Goal: Task Accomplishment & Management: Manage account settings

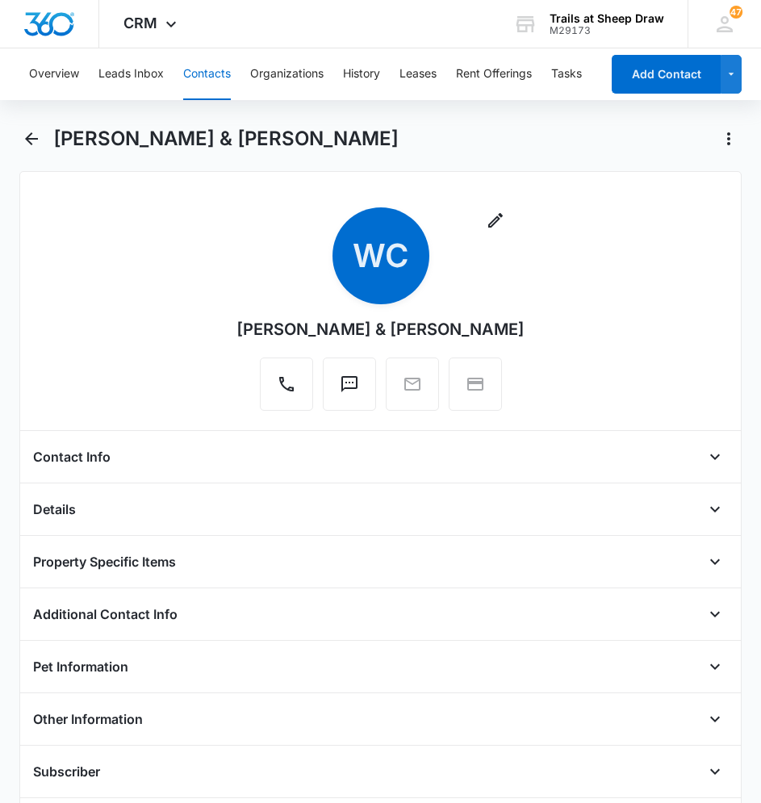
click at [191, 71] on button "Contacts" at bounding box center [207, 74] width 48 height 52
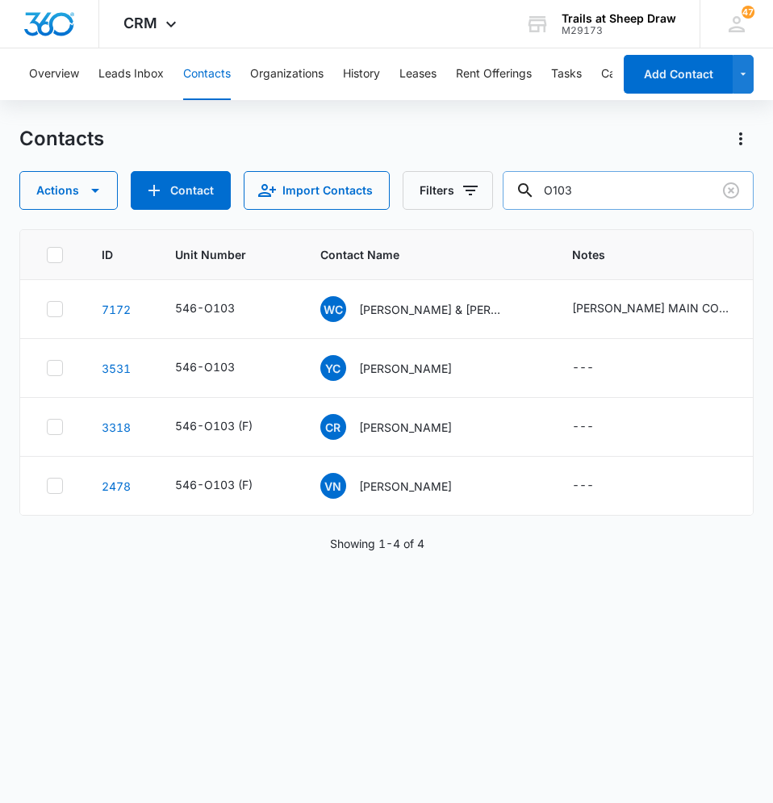
click at [567, 187] on input "O103" at bounding box center [628, 190] width 251 height 39
type input "T203"
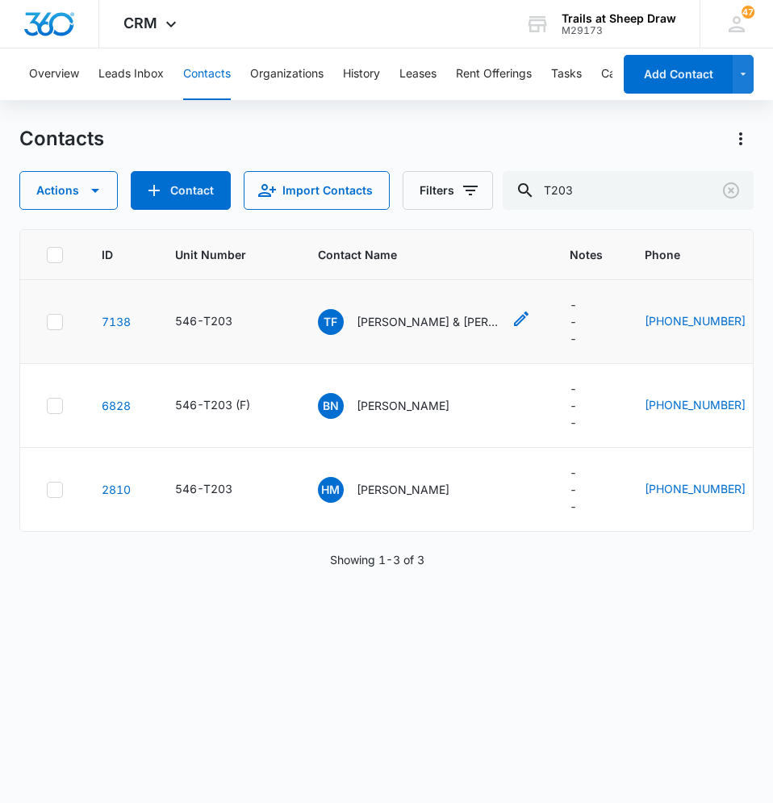
click at [418, 321] on p "[PERSON_NAME] & [PERSON_NAME]" at bounding box center [429, 321] width 145 height 17
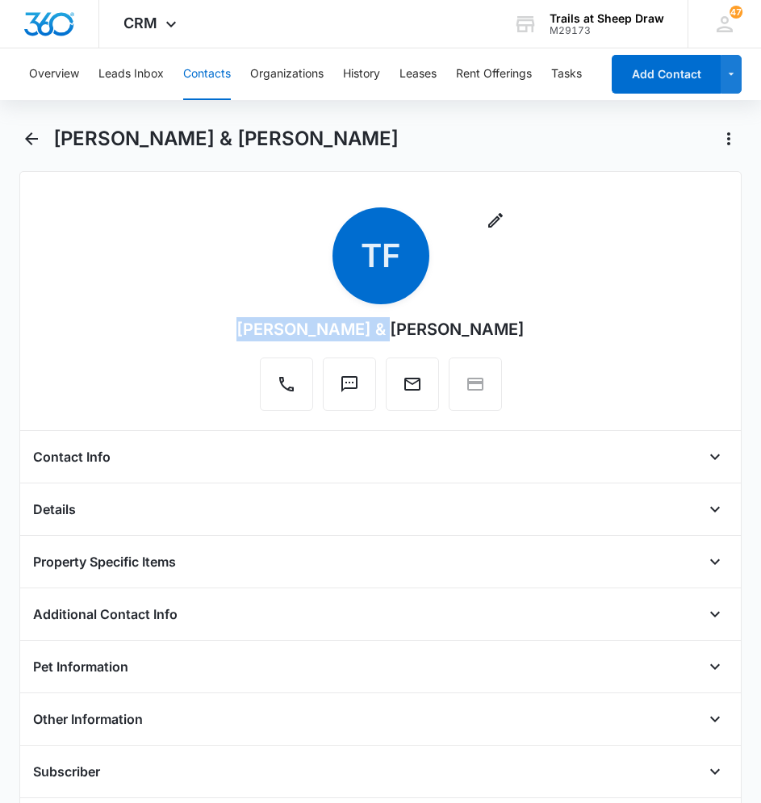
drag, startPoint x: 349, startPoint y: 332, endPoint x: 217, endPoint y: 334, distance: 132.3
click at [217, 334] on div "Remove [PERSON_NAME] & [PERSON_NAME]" at bounding box center [381, 312] width 696 height 210
copy div "[PERSON_NAME]"
drag, startPoint x: 372, startPoint y: 329, endPoint x: 552, endPoint y: 336, distance: 180.1
click at [552, 336] on div "Remove [PERSON_NAME] & [PERSON_NAME]" at bounding box center [381, 312] width 696 height 210
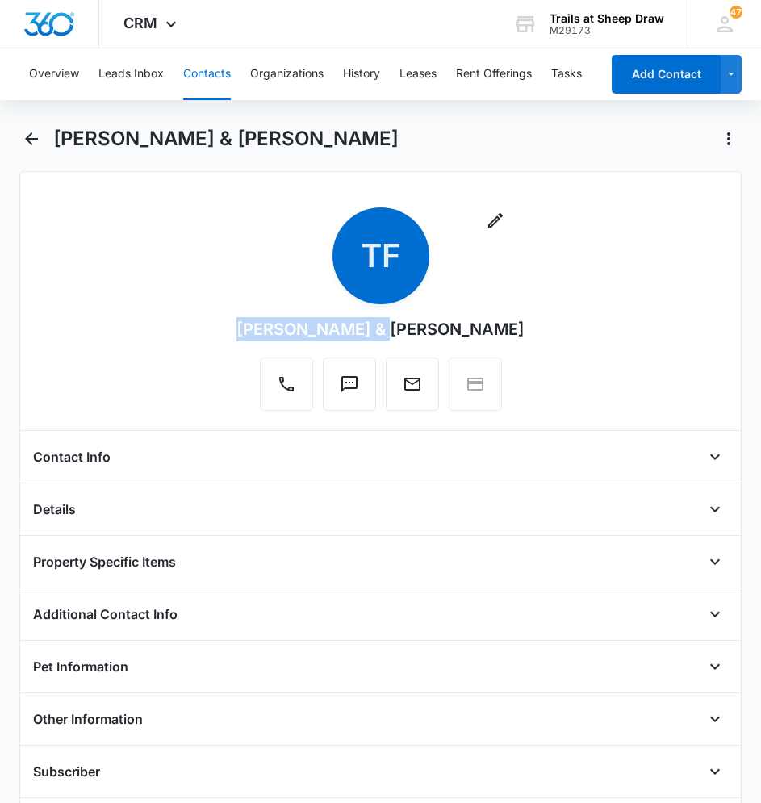
copy div "[PERSON_NAME]"
click at [207, 69] on button "Contacts" at bounding box center [207, 74] width 48 height 52
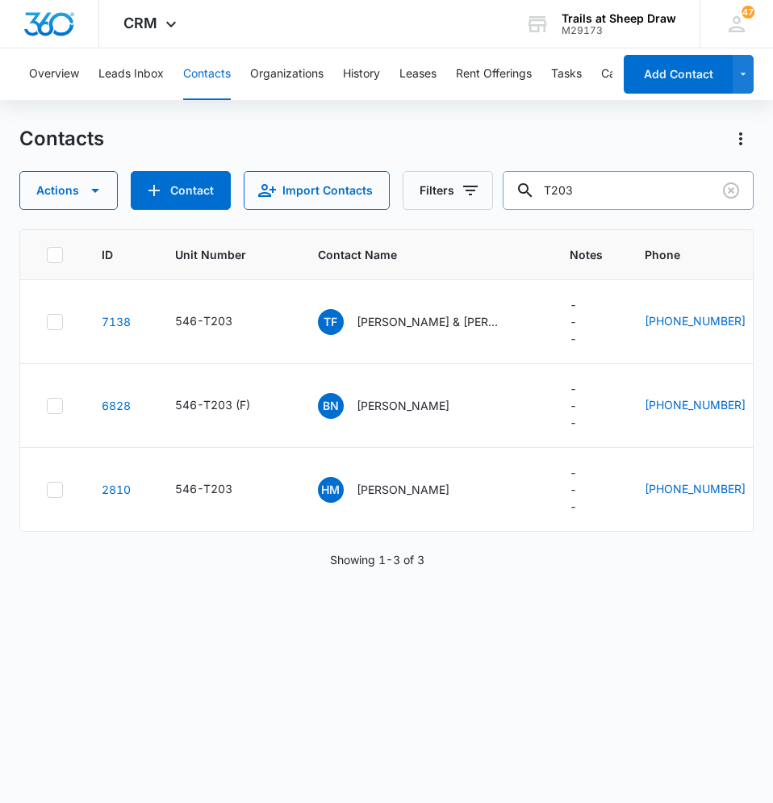
click at [633, 207] on input "T203" at bounding box center [628, 190] width 251 height 39
type input "K102"
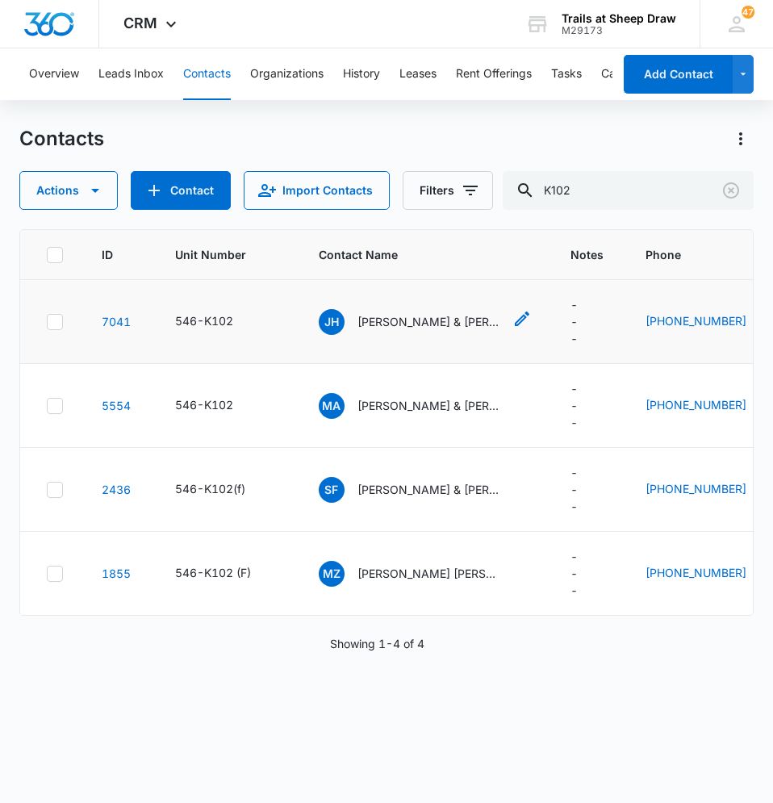
click at [414, 323] on p "[PERSON_NAME] & [PERSON_NAME]" at bounding box center [429, 321] width 145 height 17
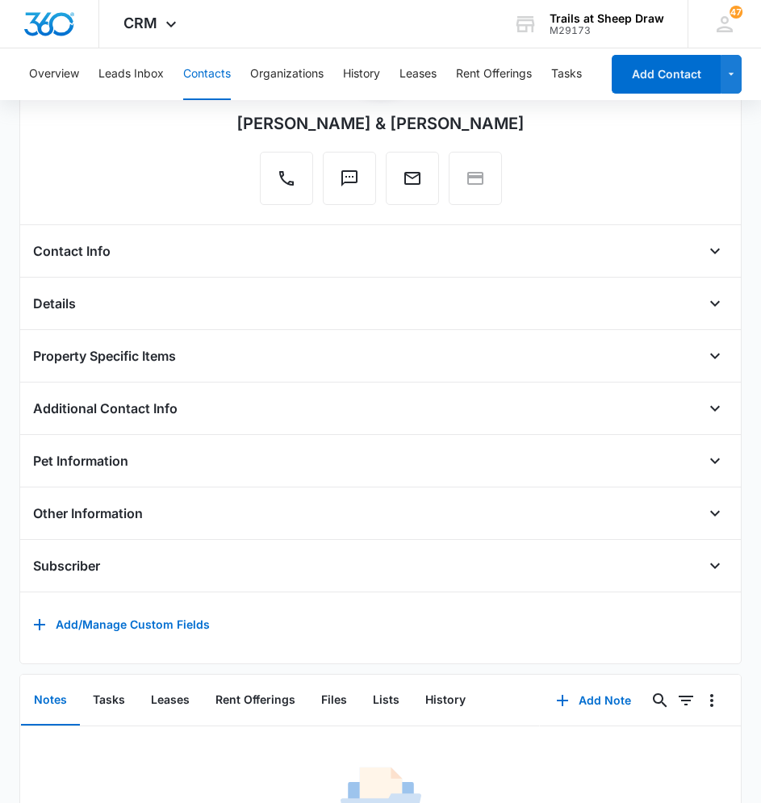
scroll to position [323, 0]
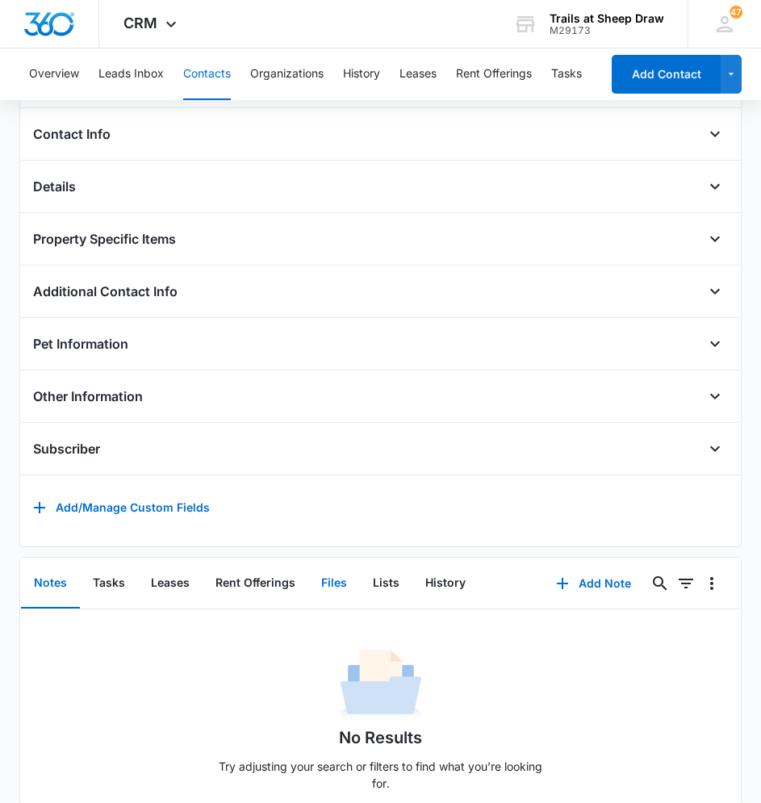
click at [324, 597] on button "Files" at bounding box center [334, 583] width 52 height 50
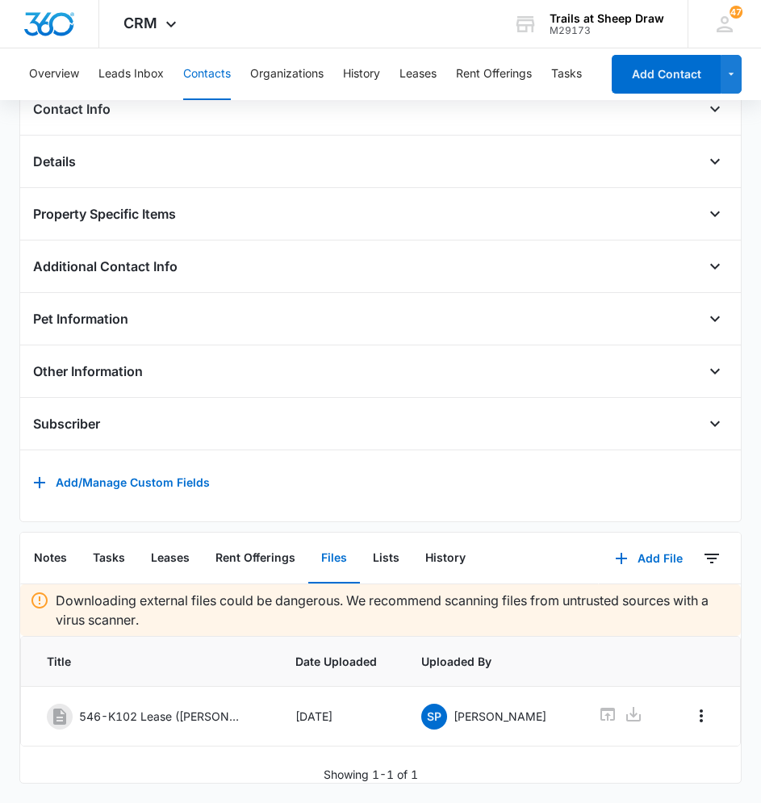
scroll to position [372, 0]
click at [600, 708] on icon at bounding box center [607, 714] width 15 height 13
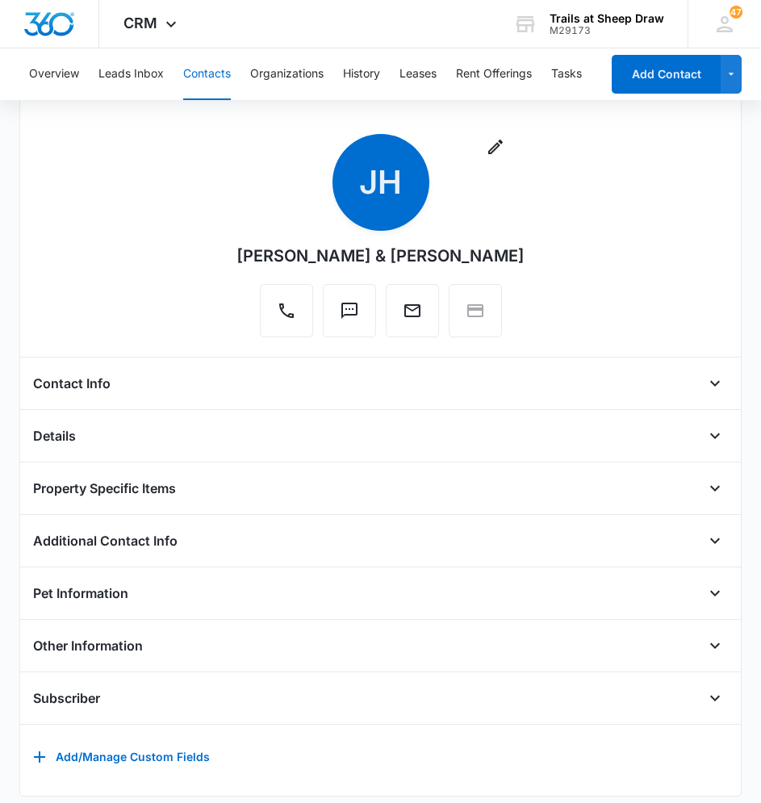
scroll to position [0, 0]
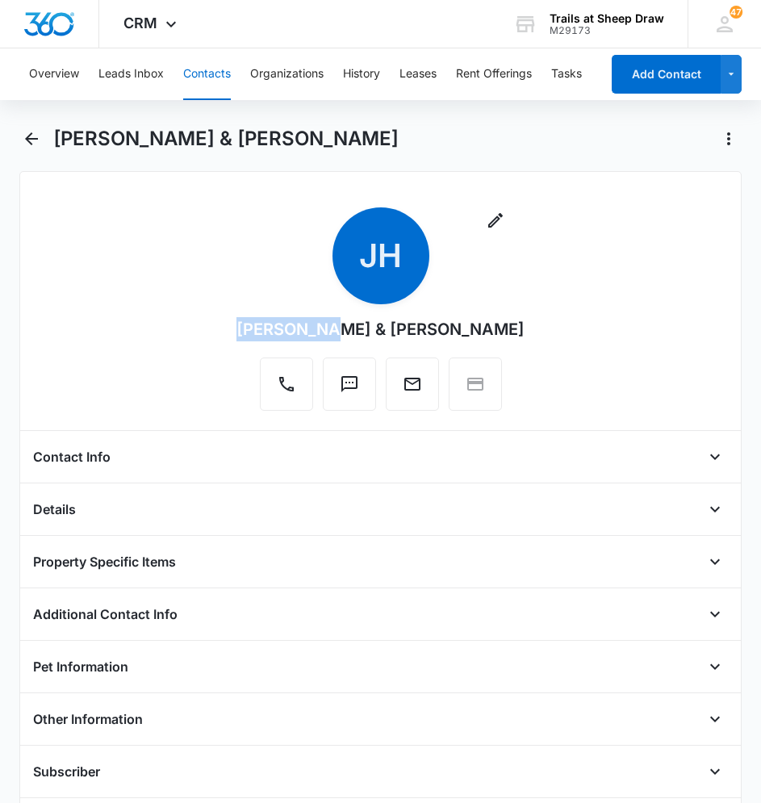
drag, startPoint x: 273, startPoint y: 324, endPoint x: 374, endPoint y: 329, distance: 101.0
click at [374, 329] on div "Remove [PERSON_NAME] [PERSON_NAME] & [PERSON_NAME]" at bounding box center [380, 308] width 288 height 203
drag, startPoint x: 376, startPoint y: 330, endPoint x: 278, endPoint y: 336, distance: 98.6
click at [278, 336] on div "[PERSON_NAME] & [PERSON_NAME]" at bounding box center [380, 329] width 288 height 24
copy div "[PERSON_NAME]"
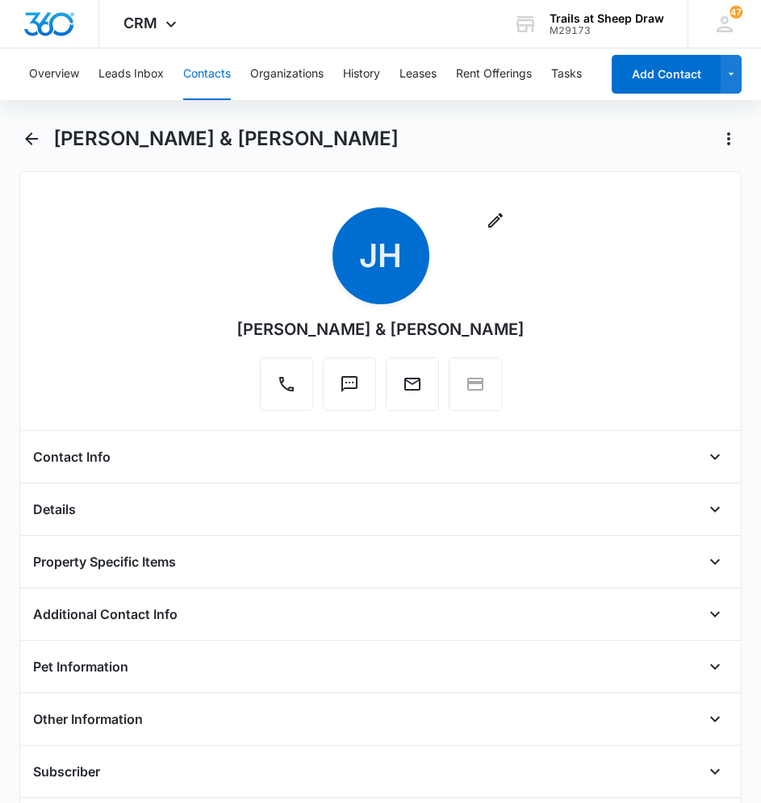
click at [448, 342] on div "Remove [PERSON_NAME] [PERSON_NAME] & [PERSON_NAME]" at bounding box center [380, 308] width 288 height 203
drag, startPoint x: 399, startPoint y: 329, endPoint x: 472, endPoint y: 322, distance: 73.8
click at [472, 322] on div "[PERSON_NAME] & [PERSON_NAME]" at bounding box center [380, 329] width 288 height 24
copy div "[PERSON_NAME]"
click at [211, 65] on button "Contacts" at bounding box center [207, 74] width 48 height 52
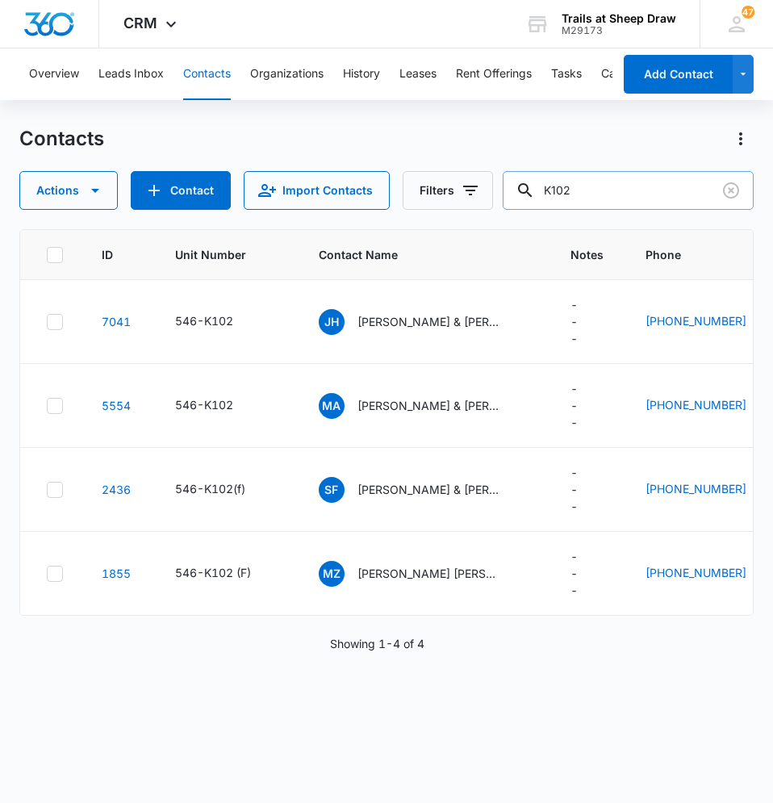
click at [604, 185] on input "K102" at bounding box center [628, 190] width 251 height 39
type input "H103"
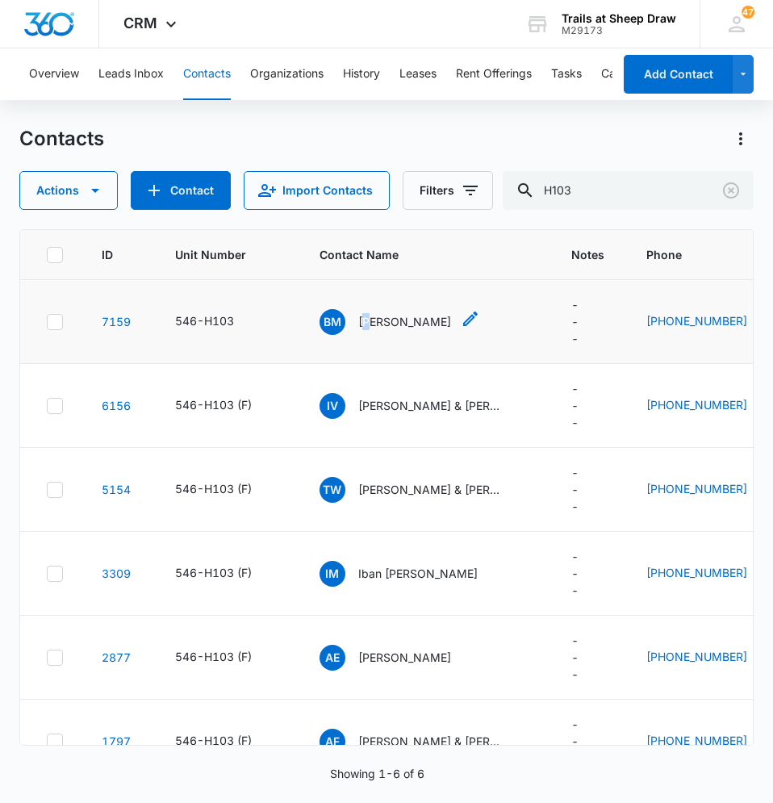
click at [375, 315] on p "[PERSON_NAME]" at bounding box center [404, 321] width 93 height 17
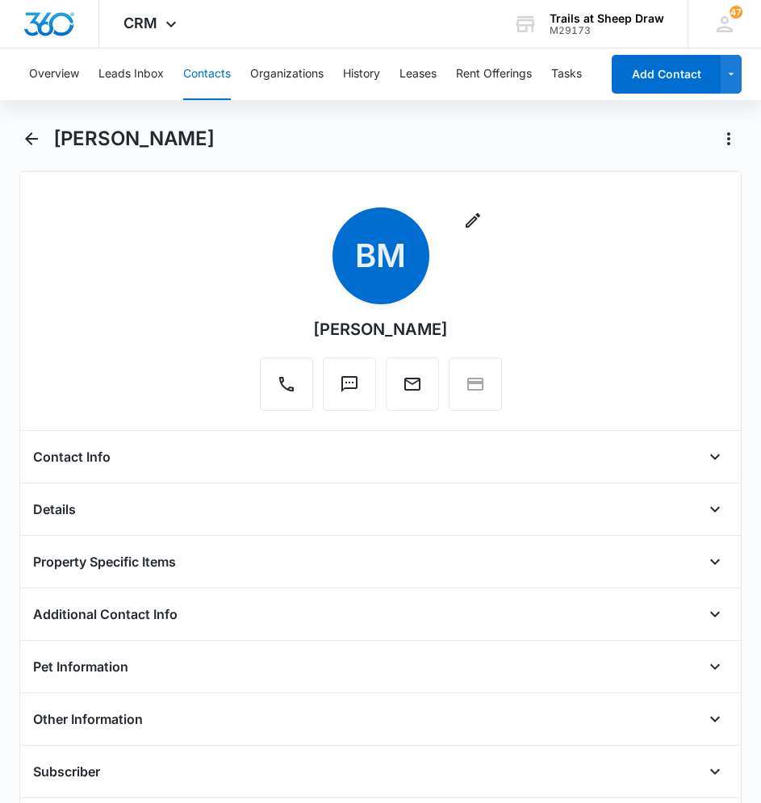
drag, startPoint x: 375, startPoint y: 315, endPoint x: 272, endPoint y: 328, distance: 104.1
click at [272, 328] on div "Remove BM [PERSON_NAME]" at bounding box center [381, 308] width 242 height 203
copy div "[PERSON_NAME]"
click at [205, 69] on button "Contacts" at bounding box center [207, 74] width 48 height 52
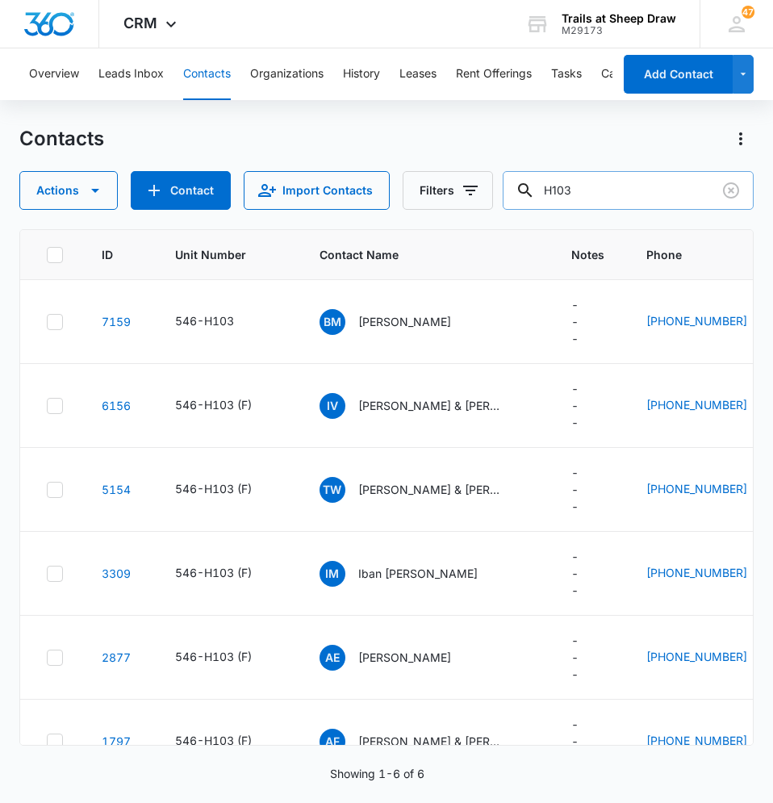
click at [637, 194] on input "H103" at bounding box center [628, 190] width 251 height 39
click at [638, 194] on input "H103" at bounding box center [628, 190] width 251 height 39
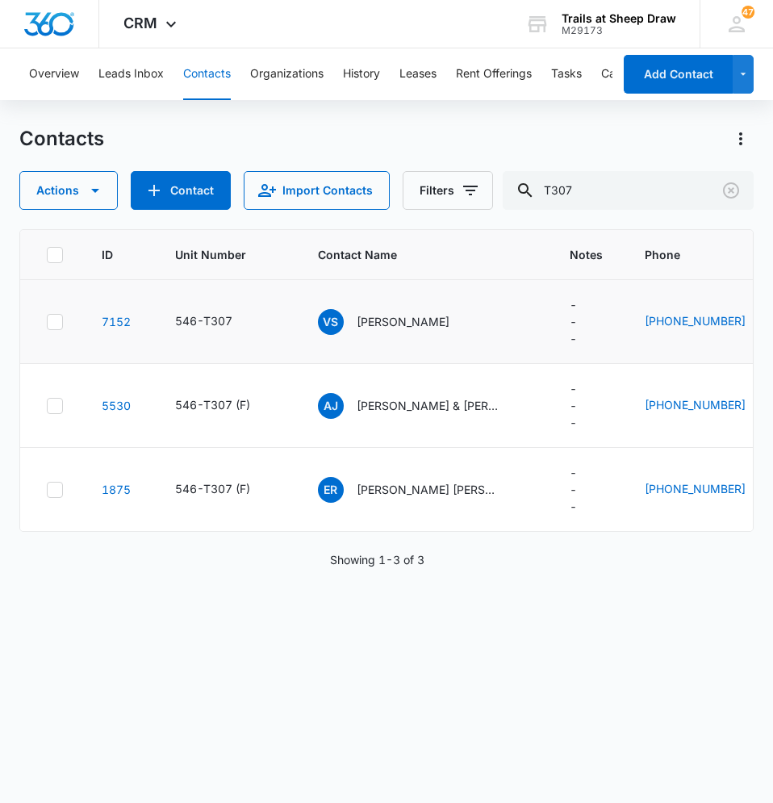
drag, startPoint x: 350, startPoint y: 300, endPoint x: 449, endPoint y: 344, distance: 107.7
click at [449, 344] on td "VS [PERSON_NAME]" at bounding box center [425, 322] width 252 height 84
copy div "VS [PERSON_NAME]"
click at [190, 79] on button "Contacts" at bounding box center [207, 74] width 48 height 52
click at [200, 72] on button "Contacts" at bounding box center [207, 74] width 48 height 52
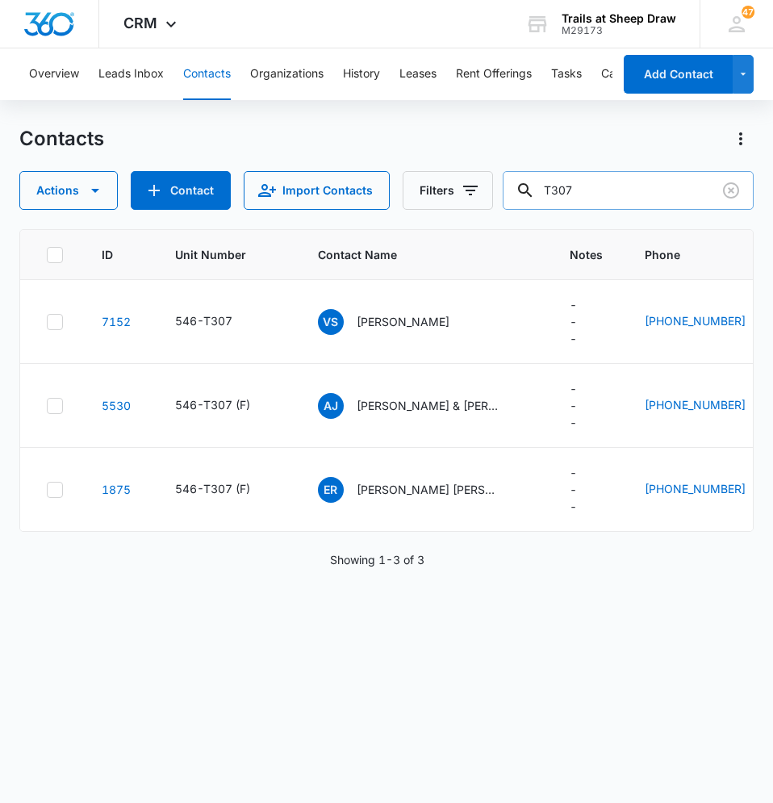
click at [596, 185] on input "T307" at bounding box center [628, 190] width 251 height 39
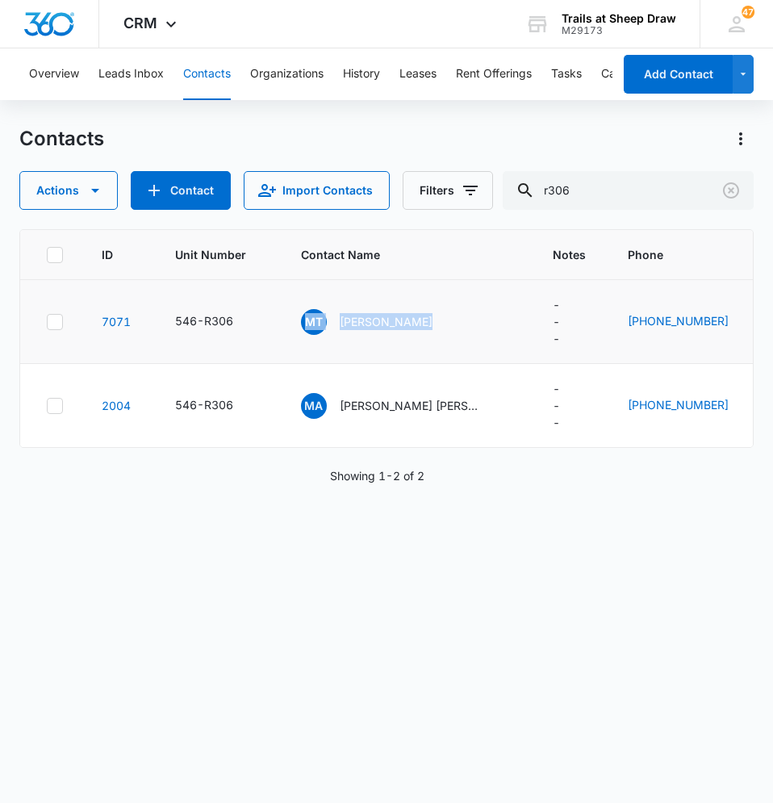
drag, startPoint x: 336, startPoint y: 300, endPoint x: 389, endPoint y: 344, distance: 68.2
click at [389, 344] on td "MT [PERSON_NAME]" at bounding box center [408, 322] width 252 height 84
copy div "MT [PERSON_NAME]"
drag, startPoint x: 628, startPoint y: 186, endPoint x: 549, endPoint y: 191, distance: 78.5
click at [549, 191] on div "r306" at bounding box center [628, 190] width 251 height 39
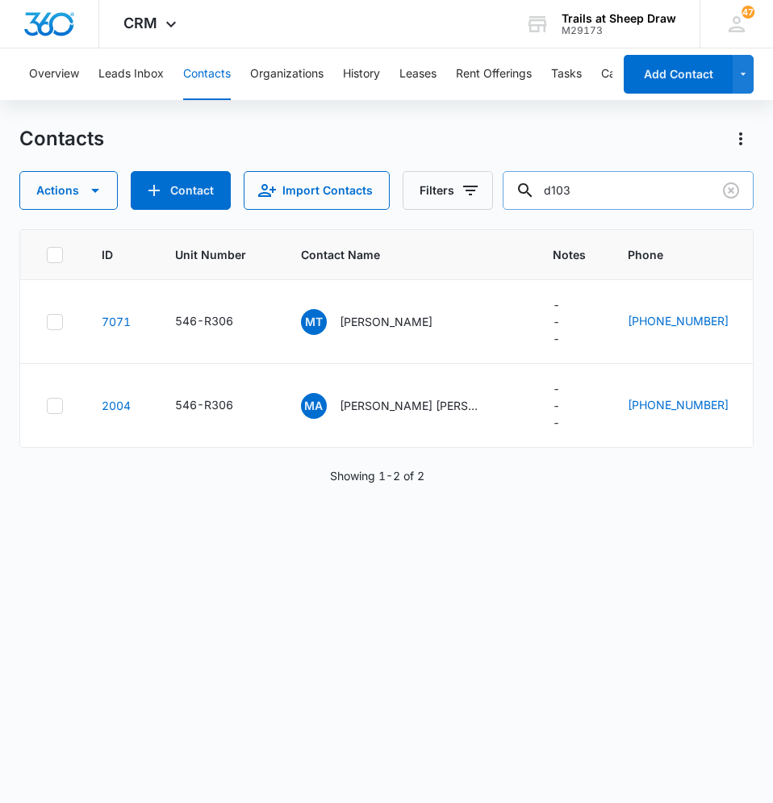
type input "d103"
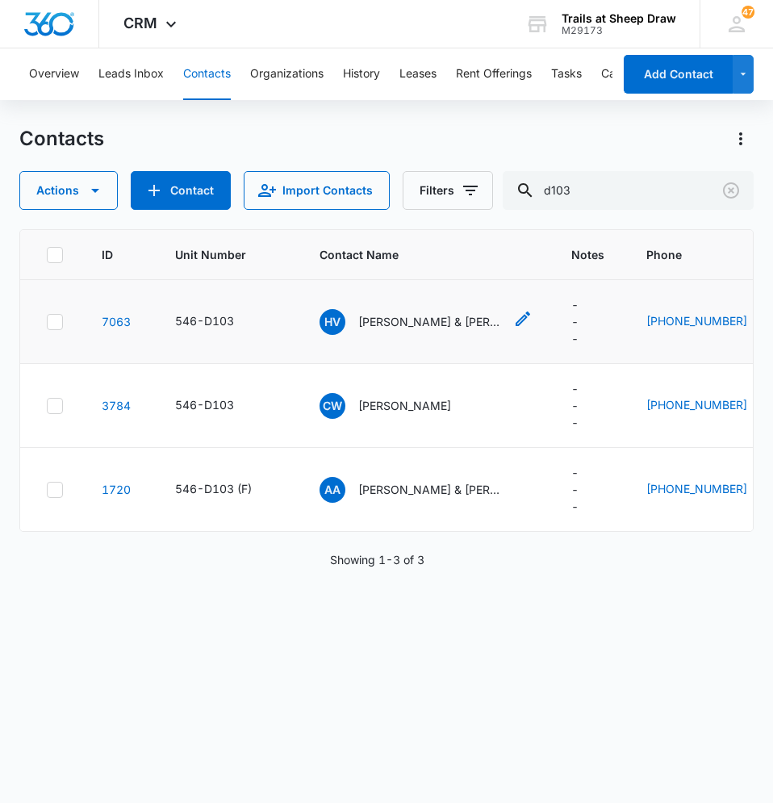
click at [392, 326] on p "[PERSON_NAME] & [PERSON_NAME]" at bounding box center [430, 321] width 145 height 17
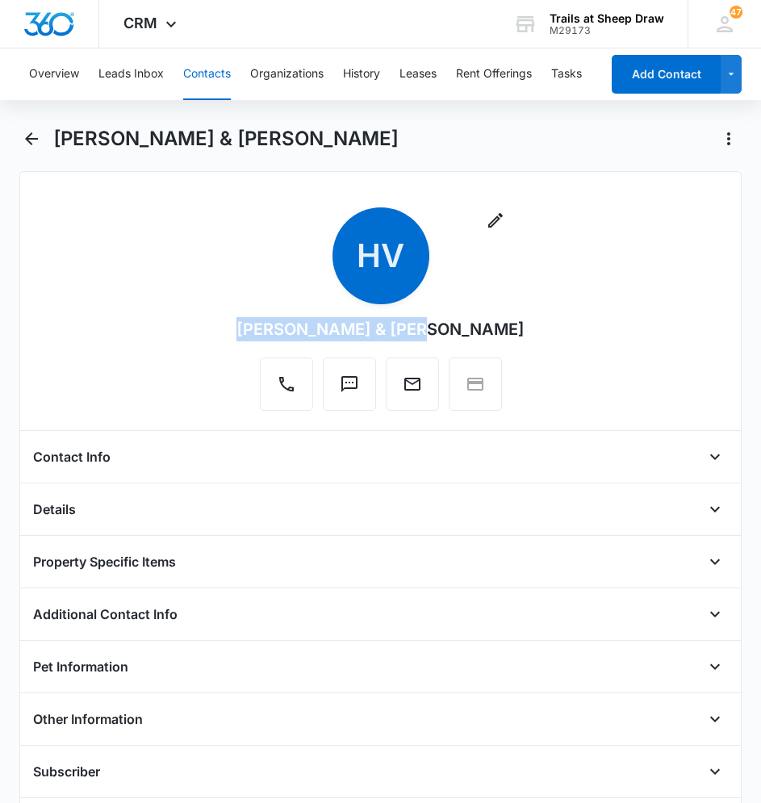
drag, startPoint x: 211, startPoint y: 325, endPoint x: 381, endPoint y: 336, distance: 170.6
click at [381, 336] on div "Remove HV [PERSON_NAME] & [PERSON_NAME]" at bounding box center [381, 312] width 696 height 210
copy div "[PERSON_NAME]"
drag, startPoint x: 405, startPoint y: 328, endPoint x: 599, endPoint y: 324, distance: 193.7
click at [599, 324] on div "Remove HV [PERSON_NAME] & [PERSON_NAME]" at bounding box center [381, 312] width 696 height 210
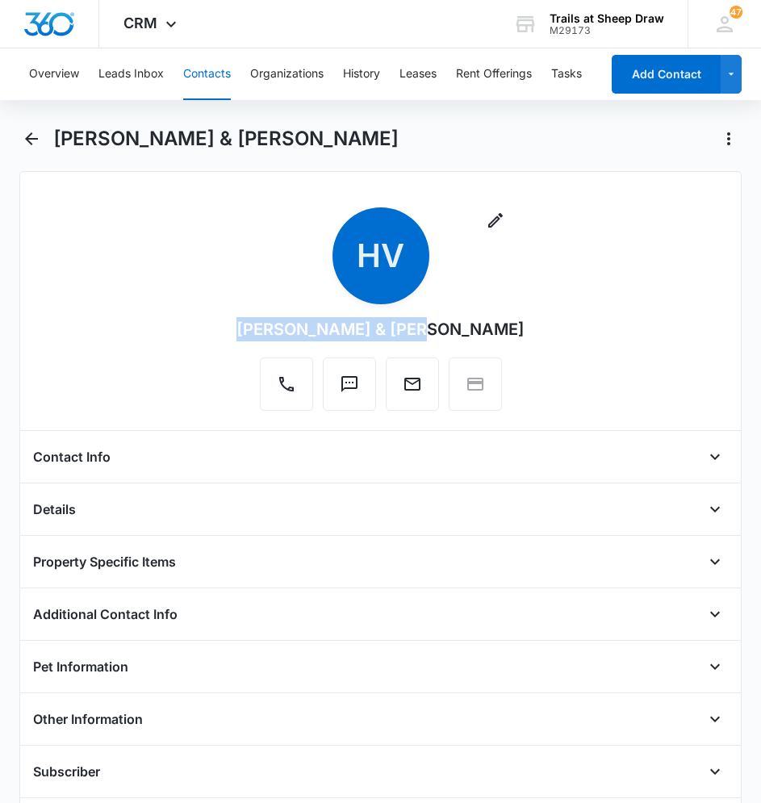
copy div "[PERSON_NAME]"
